Goal: Use online tool/utility

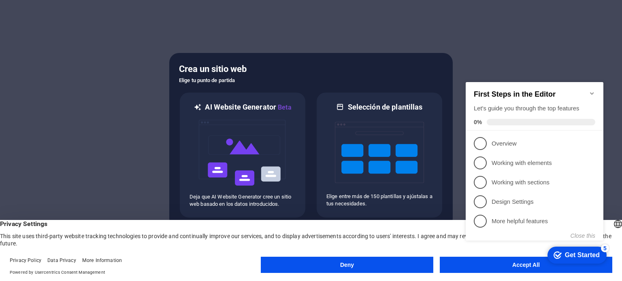
click at [461, 264] on button "Accept All" at bounding box center [526, 265] width 172 height 16
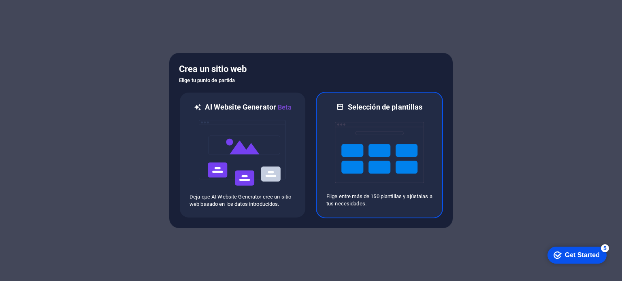
click at [376, 139] on img at bounding box center [379, 152] width 89 height 81
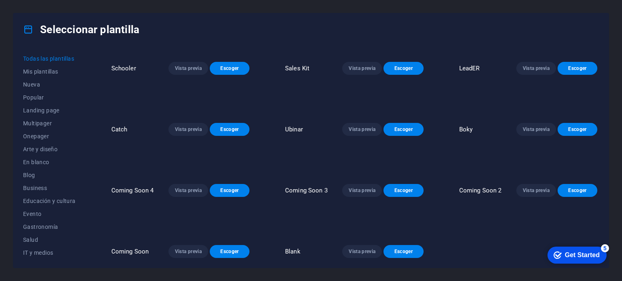
scroll to position [4142, 0]
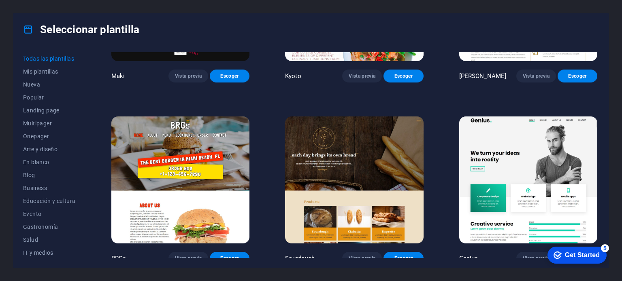
click at [502, 117] on img at bounding box center [528, 181] width 138 height 128
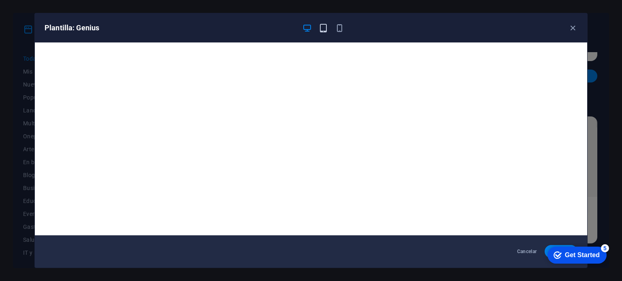
click at [323, 23] on icon "button" at bounding box center [323, 27] width 9 height 9
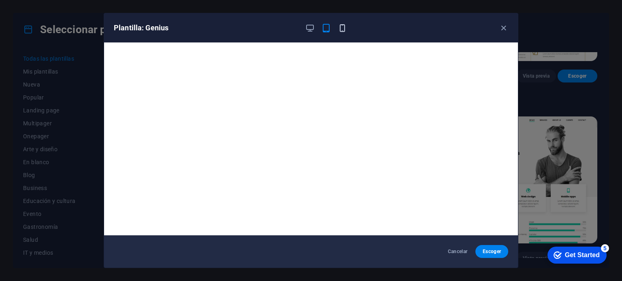
click at [342, 27] on icon "button" at bounding box center [342, 27] width 9 height 9
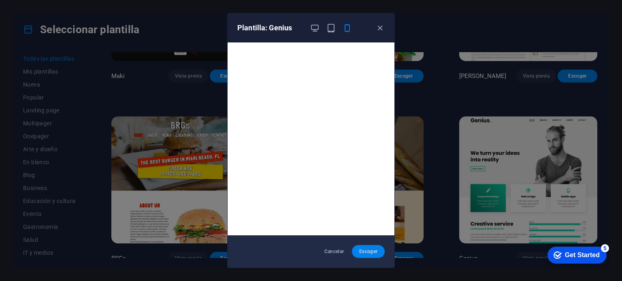
click at [367, 251] on span "Escoger" at bounding box center [368, 252] width 20 height 6
